Goal: Task Accomplishment & Management: Use online tool/utility

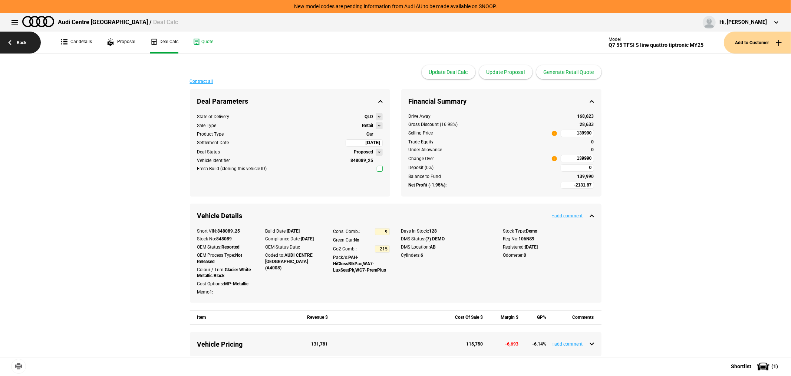
drag, startPoint x: 0, startPoint y: 0, endPoint x: 15, endPoint y: 40, distance: 42.7
click at [15, 40] on link "Back" at bounding box center [20, 43] width 41 height 22
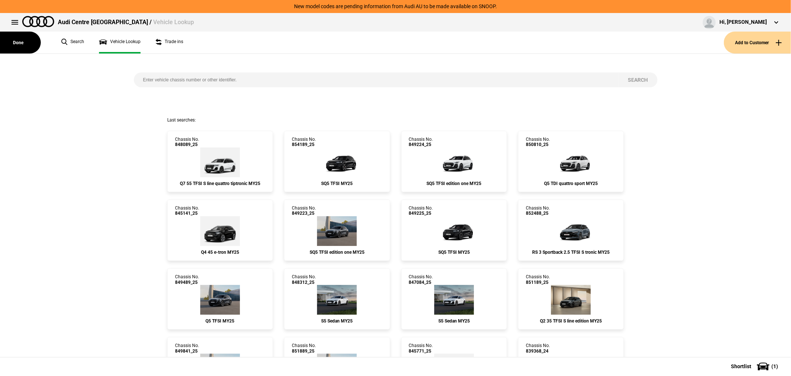
click at [746, 41] on button "Add to Customer" at bounding box center [757, 43] width 67 height 22
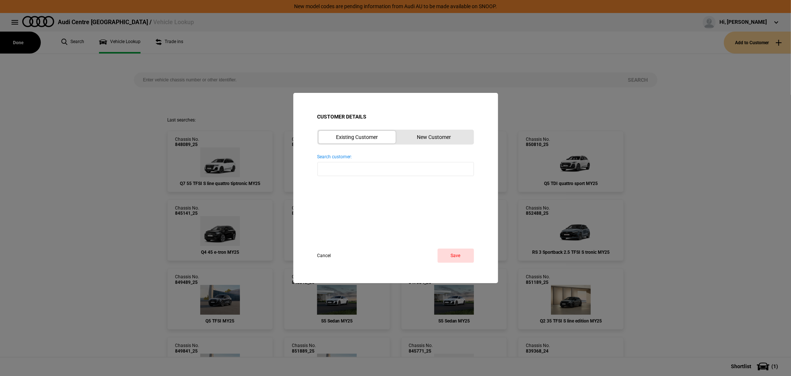
click at [436, 138] on button "New Customer" at bounding box center [434, 137] width 77 height 13
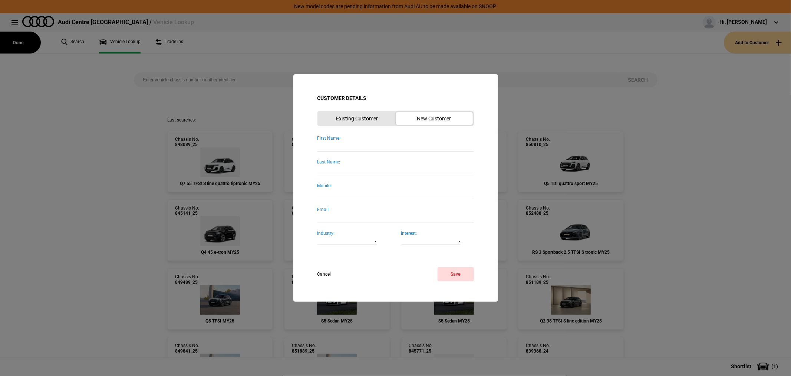
click at [353, 139] on div "First Name:" at bounding box center [396, 138] width 157 height 6
click at [353, 141] on input "First Name:" at bounding box center [396, 146] width 157 height 10
type input "i"
type input "[PERSON_NAME]"
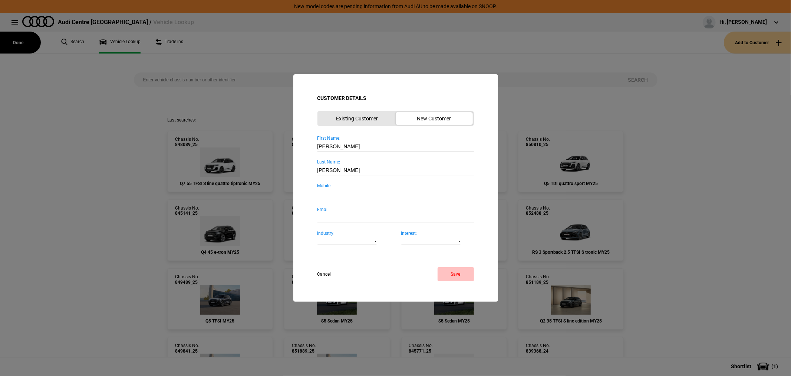
click at [449, 273] on button "Save" at bounding box center [456, 274] width 36 height 14
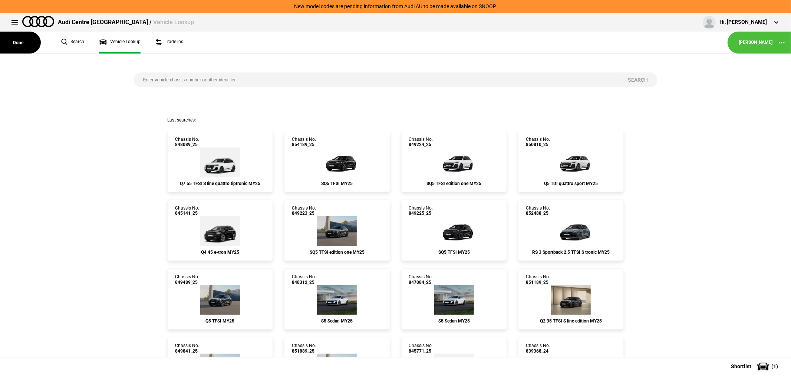
click at [287, 82] on input "search" at bounding box center [376, 79] width 485 height 15
type input "854321"
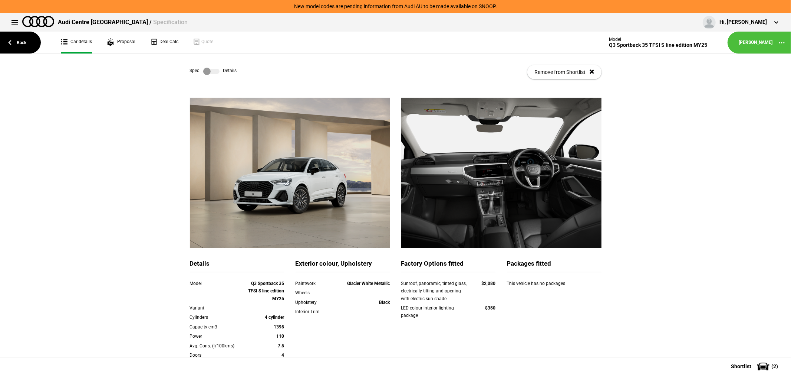
scroll to position [128, 0]
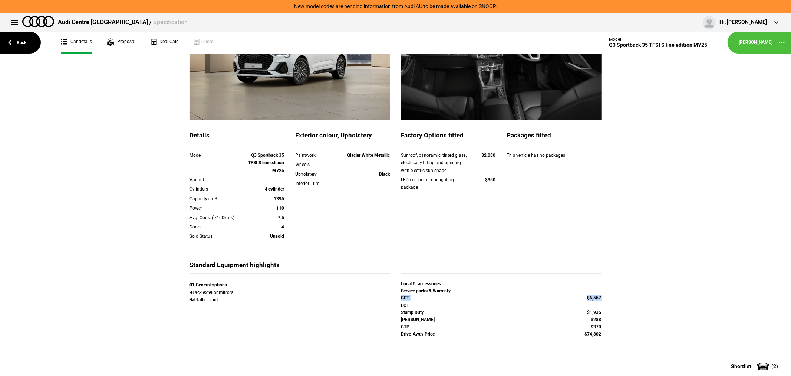
drag, startPoint x: 600, startPoint y: 296, endPoint x: 395, endPoint y: 297, distance: 204.8
click at [396, 297] on div "GST $6,557" at bounding box center [502, 298] width 212 height 7
copy div "GST $6,557"
click at [162, 43] on link "Deal Calc" at bounding box center [164, 43] width 28 height 22
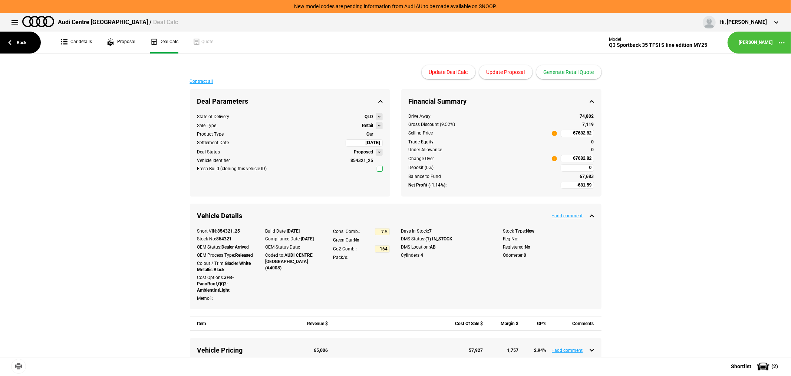
type input "68330"
click at [579, 68] on button "Generate Retail Quote" at bounding box center [569, 72] width 65 height 14
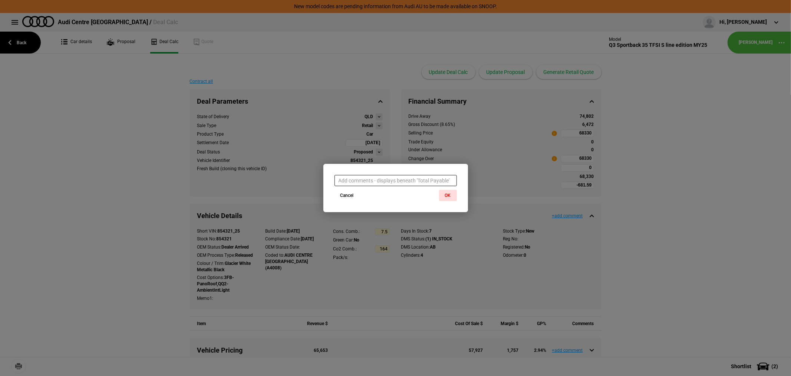
click at [379, 180] on input "text" at bounding box center [396, 180] width 122 height 11
paste input "GST $6,557"
type input "GST $6,557"
click at [446, 192] on button "OK" at bounding box center [448, 195] width 18 height 11
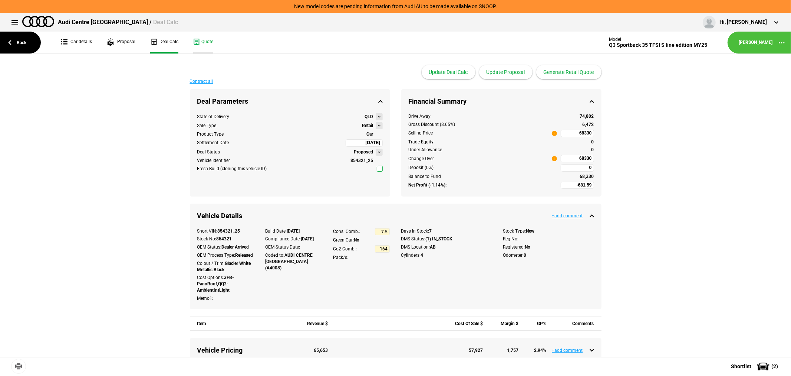
click at [205, 39] on link "Quote" at bounding box center [203, 43] width 20 height 22
click at [376, 125] on button at bounding box center [379, 125] width 7 height 7
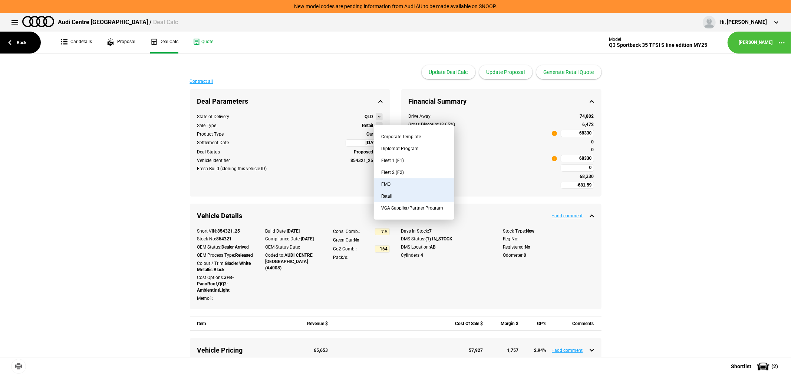
click at [393, 183] on button "FMO" at bounding box center [414, 184] width 81 height 12
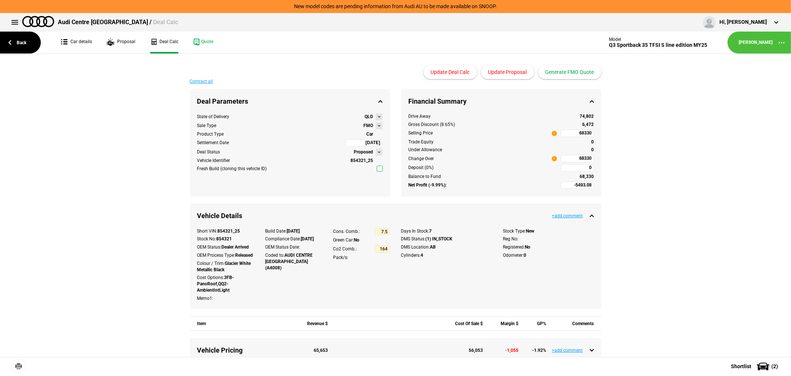
type input "-9993.08"
type input "58225.6"
click at [376, 126] on button at bounding box center [379, 125] width 7 height 7
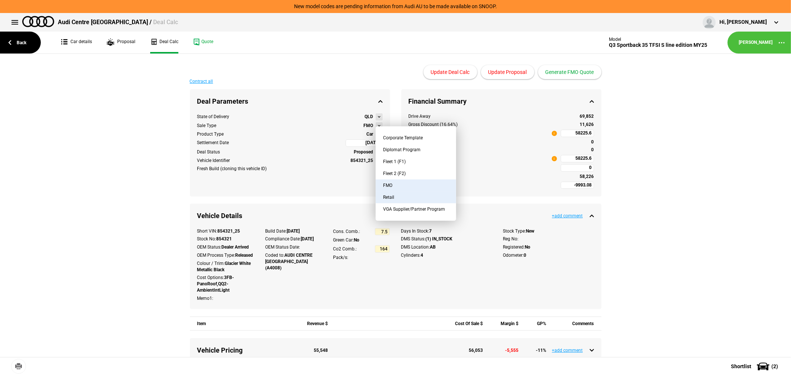
click at [409, 197] on button "Retail" at bounding box center [416, 197] width 81 height 12
type input "-681.59"
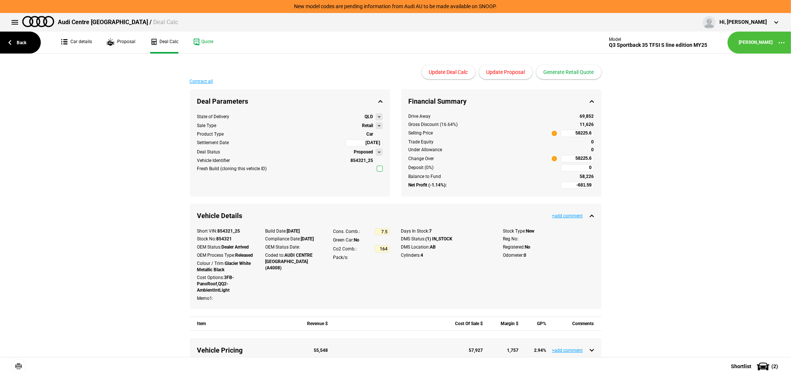
type input "68330"
click at [20, 38] on link "Back" at bounding box center [20, 43] width 41 height 22
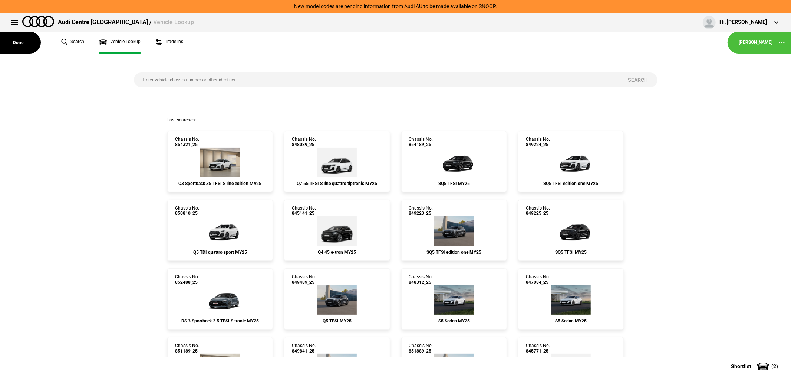
click at [266, 79] on input "search" at bounding box center [376, 79] width 485 height 15
type input "854321"
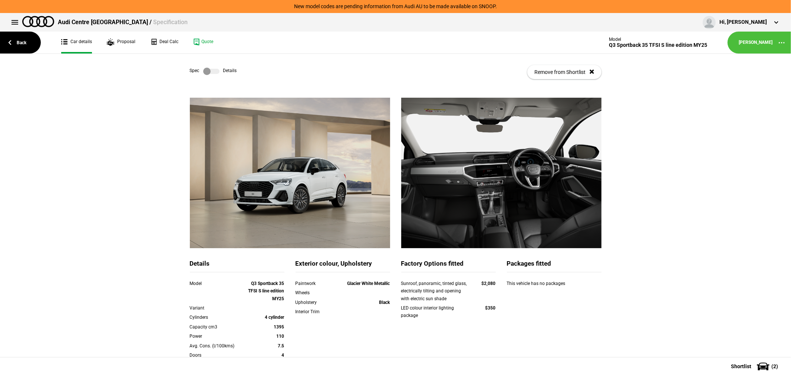
scroll to position [128, 0]
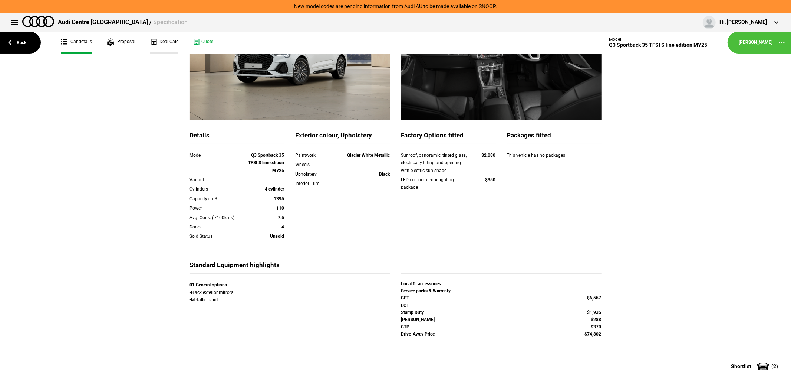
click at [165, 37] on link "Deal Calc" at bounding box center [164, 43] width 28 height 22
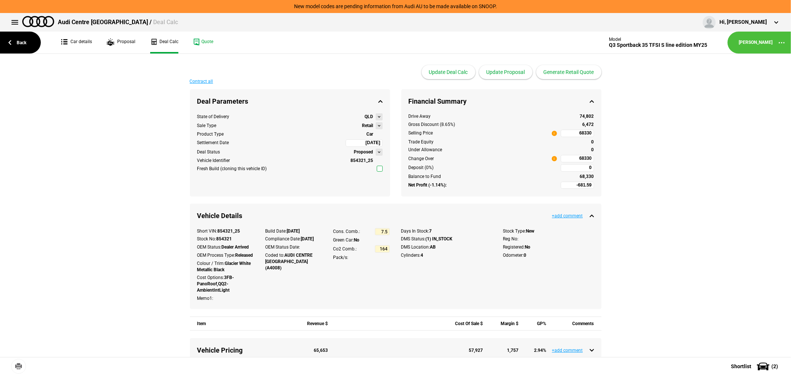
click at [565, 132] on input "68330" at bounding box center [577, 132] width 33 height 7
type input "78132"
type input "8229.32"
type input "78132"
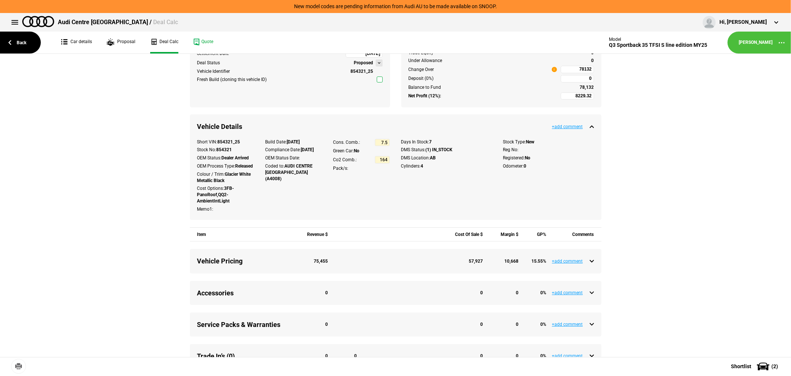
scroll to position [281, 0]
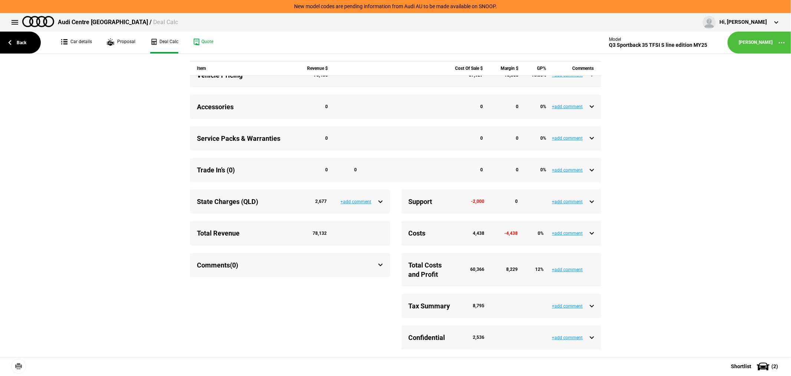
click at [590, 143] on div "Service Packs & Warranties 0 0 0 0 %" at bounding box center [395, 138] width 397 height 9
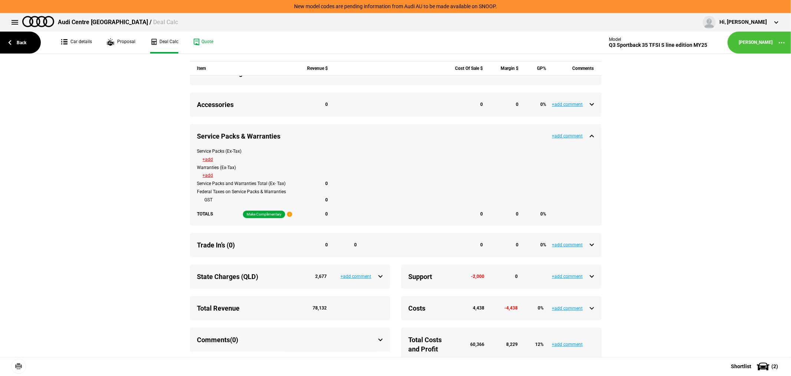
click at [203, 161] on button "+add" at bounding box center [208, 159] width 10 height 4
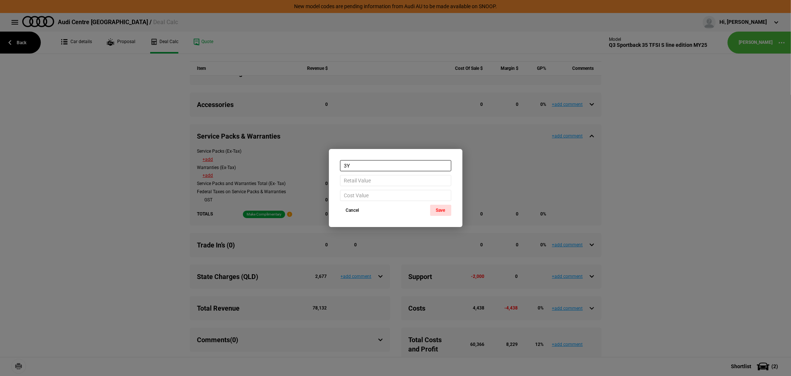
type input "3"
type input "5 YR SERV PLAN"
type input "3330"
click at [442, 212] on button "Save" at bounding box center [440, 209] width 21 height 11
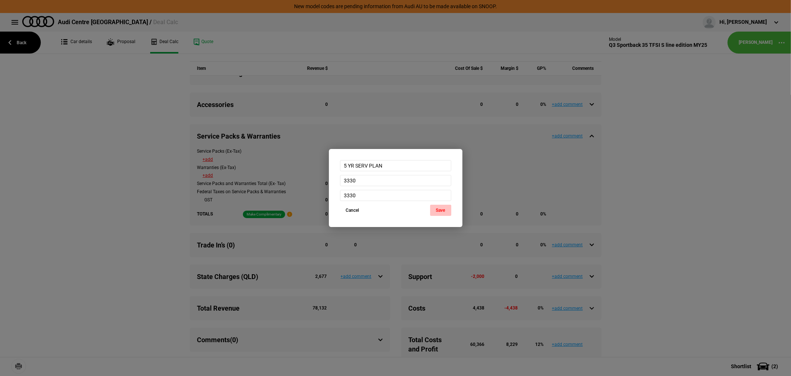
type input "4899.32"
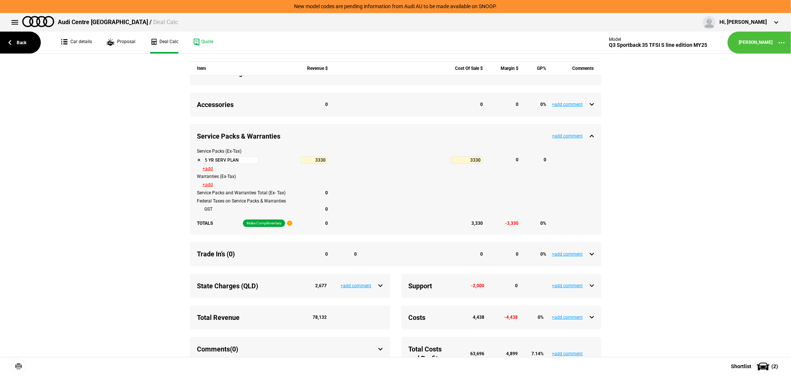
type input "81903"
type input "8229.32"
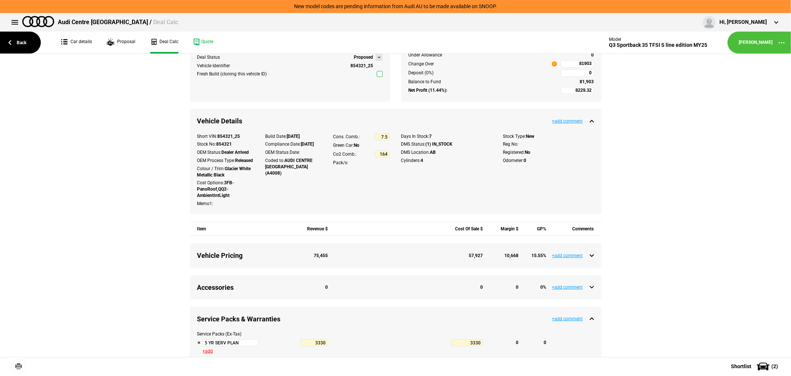
scroll to position [0, 0]
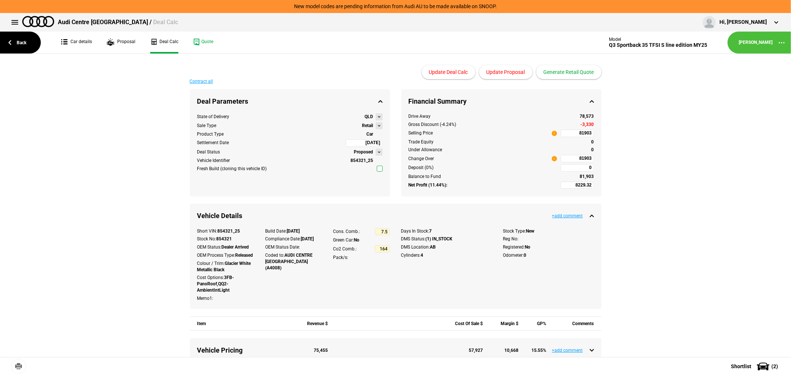
click at [573, 131] on input "81903" at bounding box center [577, 132] width 33 height 7
type input "78132"
type input "4801.14"
type input "78132"
click at [514, 70] on button "Update Proposal" at bounding box center [505, 72] width 53 height 14
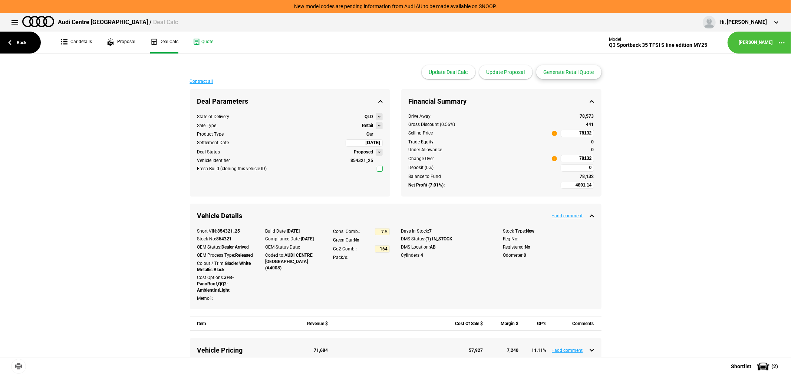
click at [573, 71] on button "Generate Retail Quote" at bounding box center [569, 72] width 65 height 14
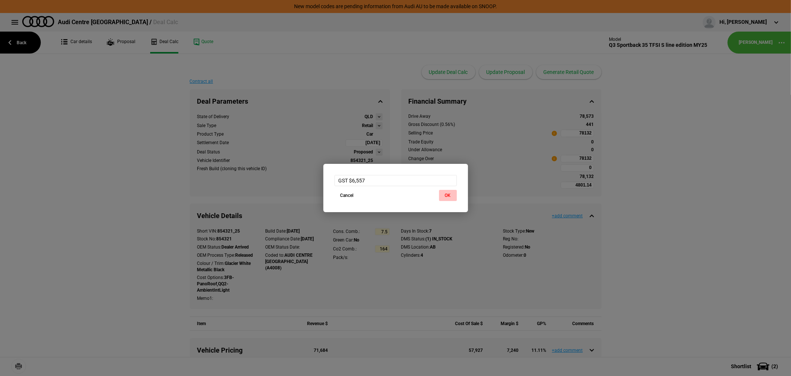
click at [450, 195] on button "OK" at bounding box center [448, 195] width 18 height 11
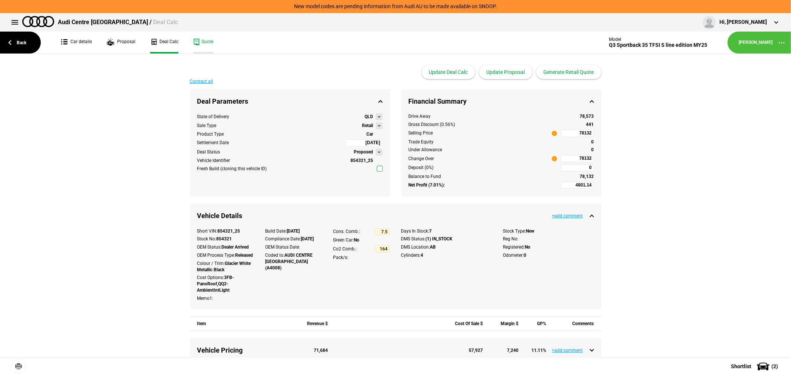
click at [203, 41] on link "Quote" at bounding box center [203, 43] width 20 height 22
